Goal: Transaction & Acquisition: Purchase product/service

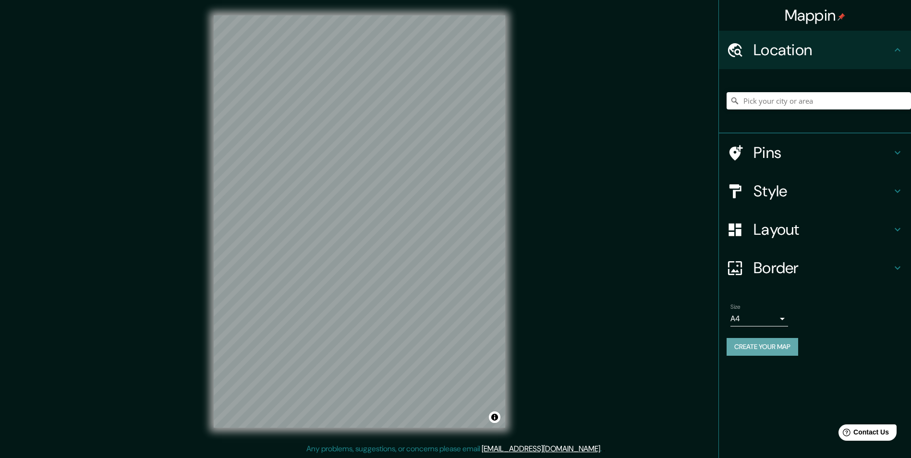
click at [768, 351] on button "Create your map" at bounding box center [763, 347] width 72 height 18
click at [786, 99] on input "Pick your city or area" at bounding box center [819, 100] width 184 height 17
paste input "[URL][DOMAIN_NAME]"
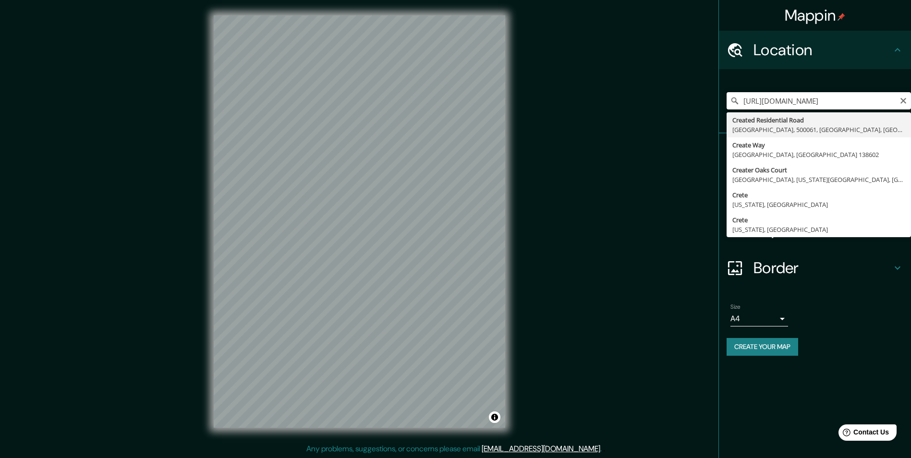
click at [837, 107] on input "[URL][DOMAIN_NAME]" at bounding box center [819, 100] width 184 height 17
type input "[PERSON_NAME], [GEOGRAPHIC_DATA], [GEOGRAPHIC_DATA], [GEOGRAPHIC_DATA]"
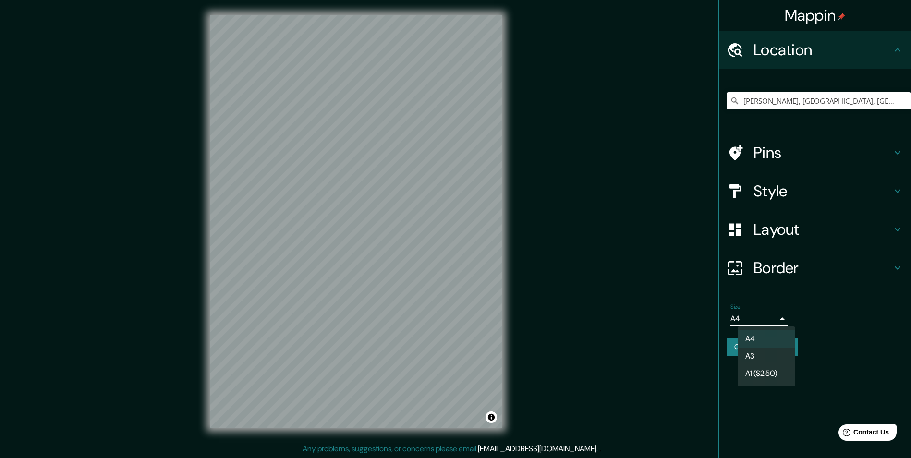
click at [775, 321] on body "Mappin Location [PERSON_NAME], [GEOGRAPHIC_DATA], [GEOGRAPHIC_DATA], [GEOGRAPHI…" at bounding box center [455, 229] width 911 height 458
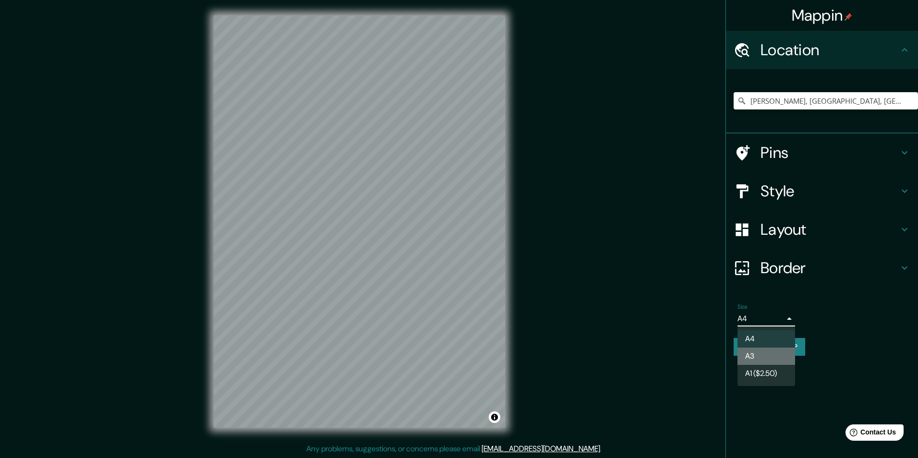
click at [776, 354] on li "A3" at bounding box center [767, 356] width 58 height 17
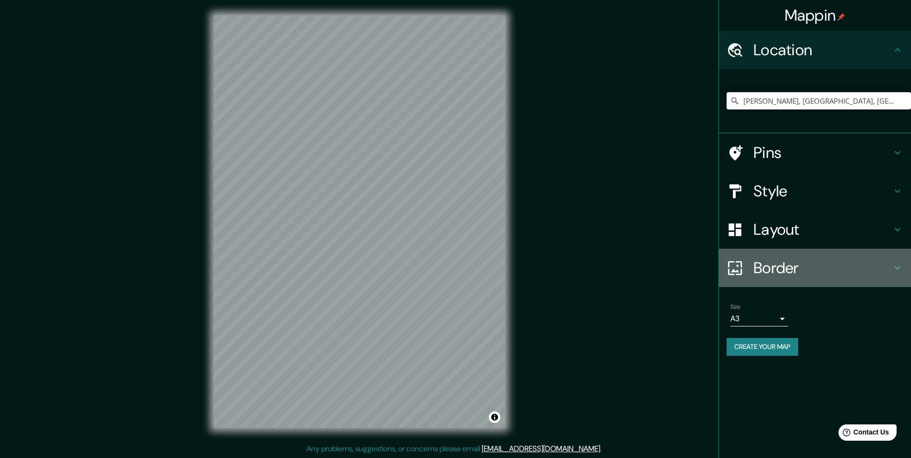
click at [803, 256] on div "Border" at bounding box center [815, 268] width 192 height 38
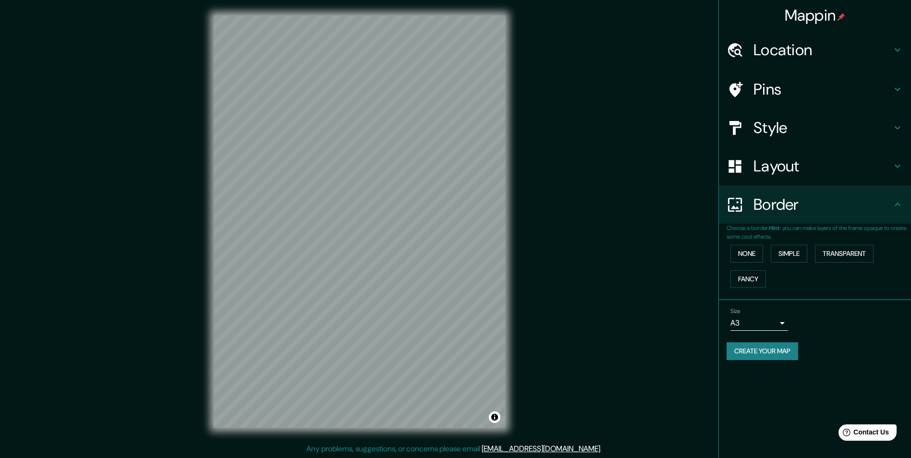
click at [797, 162] on h4 "Layout" at bounding box center [823, 166] width 138 height 19
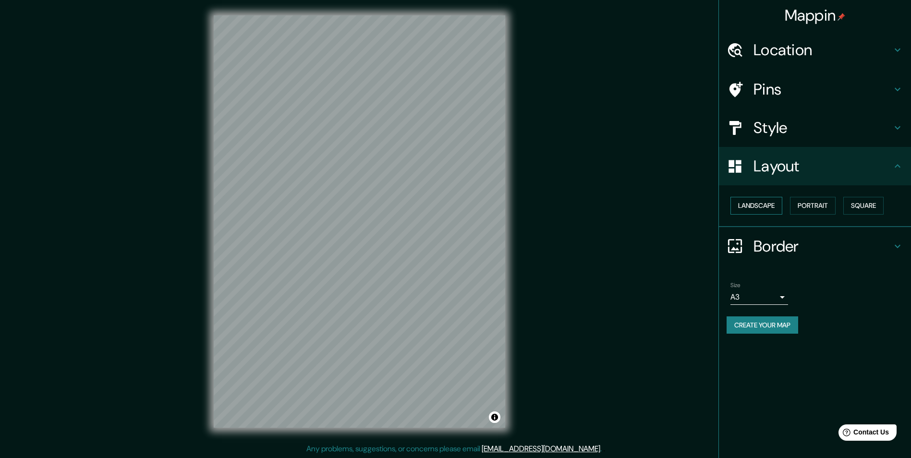
click at [771, 211] on button "Landscape" at bounding box center [757, 206] width 52 height 18
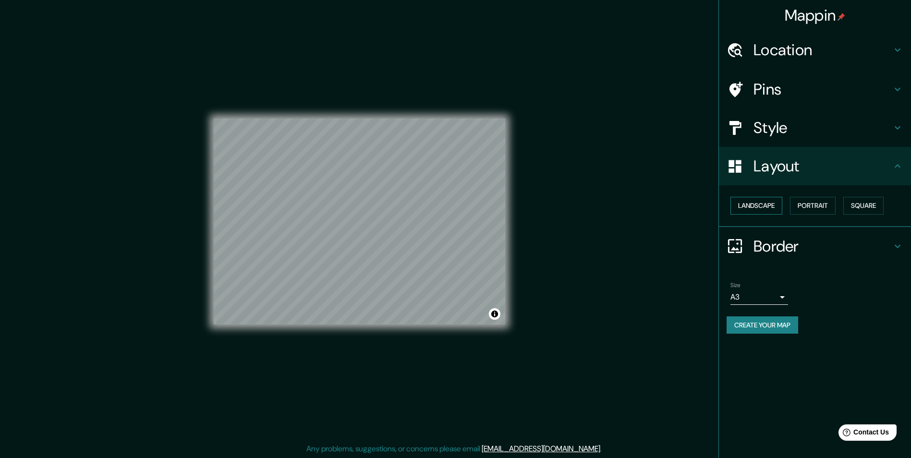
click at [771, 211] on button "Landscape" at bounding box center [757, 206] width 52 height 18
click at [817, 206] on button "Portrait" at bounding box center [813, 206] width 46 height 18
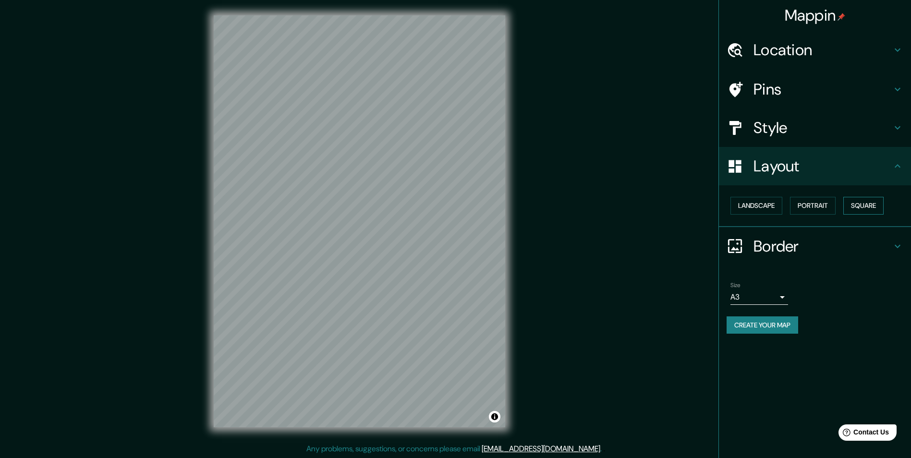
click at [858, 203] on button "Square" at bounding box center [863, 206] width 40 height 18
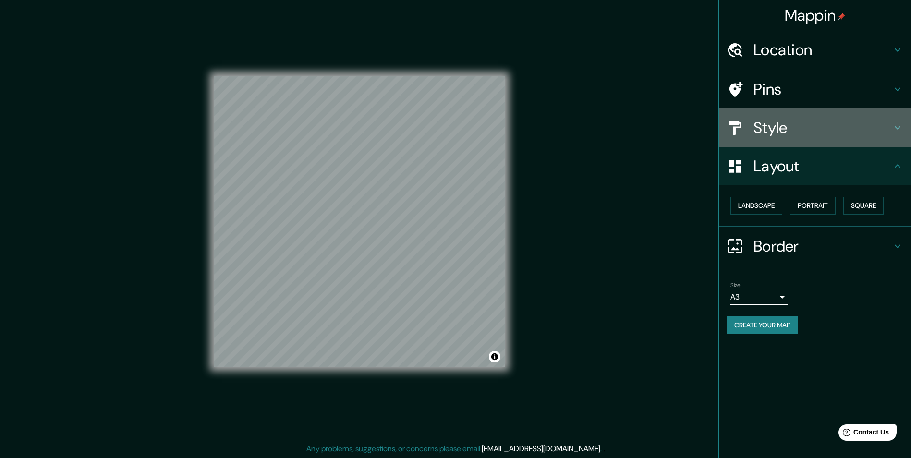
click at [815, 125] on h4 "Style" at bounding box center [823, 127] width 138 height 19
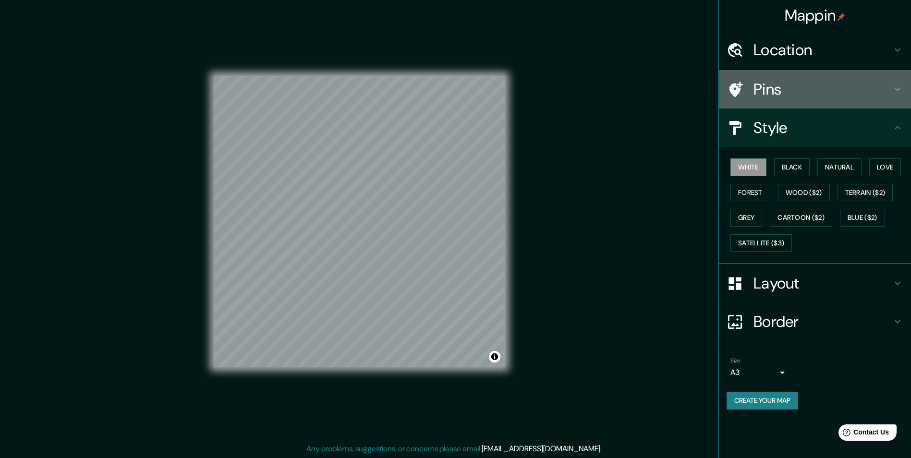
click at [786, 94] on h4 "Pins" at bounding box center [823, 89] width 138 height 19
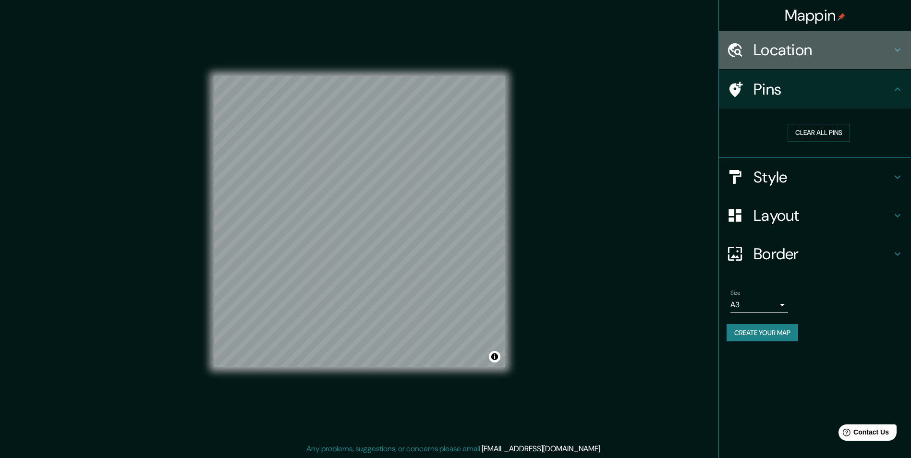
click at [795, 59] on h4 "Location" at bounding box center [823, 49] width 138 height 19
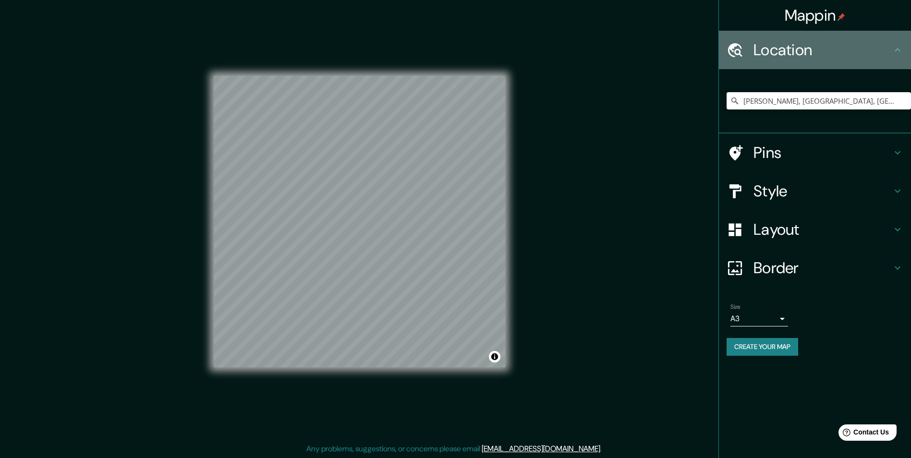
click at [797, 55] on h4 "Location" at bounding box center [823, 49] width 138 height 19
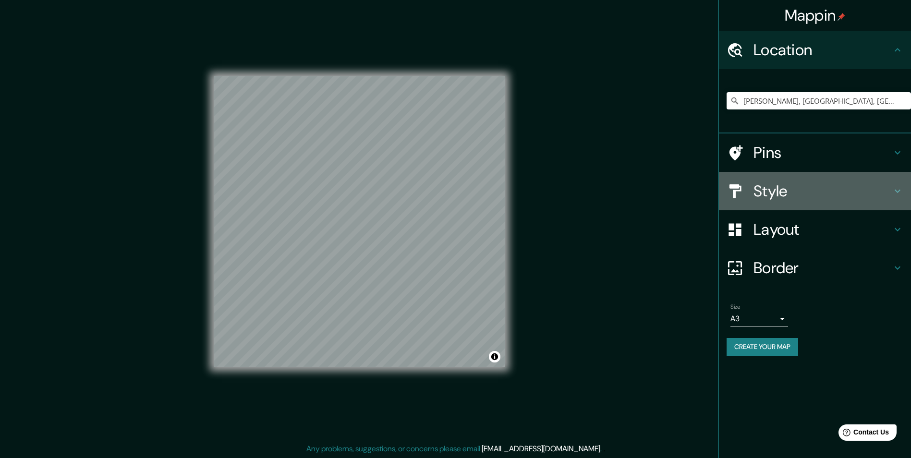
click at [774, 182] on h4 "Style" at bounding box center [823, 191] width 138 height 19
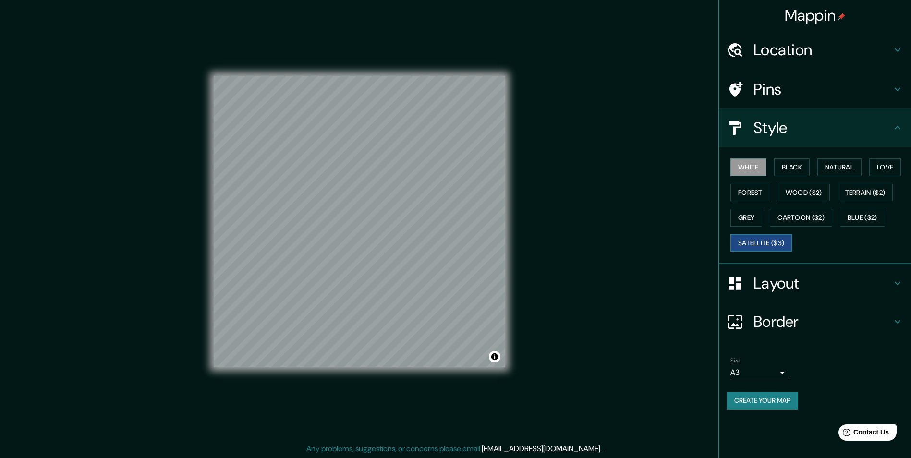
click at [748, 243] on button "Satellite ($3)" at bounding box center [761, 243] width 61 height 18
click at [744, 164] on button "White" at bounding box center [749, 167] width 36 height 18
click at [773, 247] on button "Satellite ($3)" at bounding box center [761, 243] width 61 height 18
